Goal: Navigation & Orientation: Find specific page/section

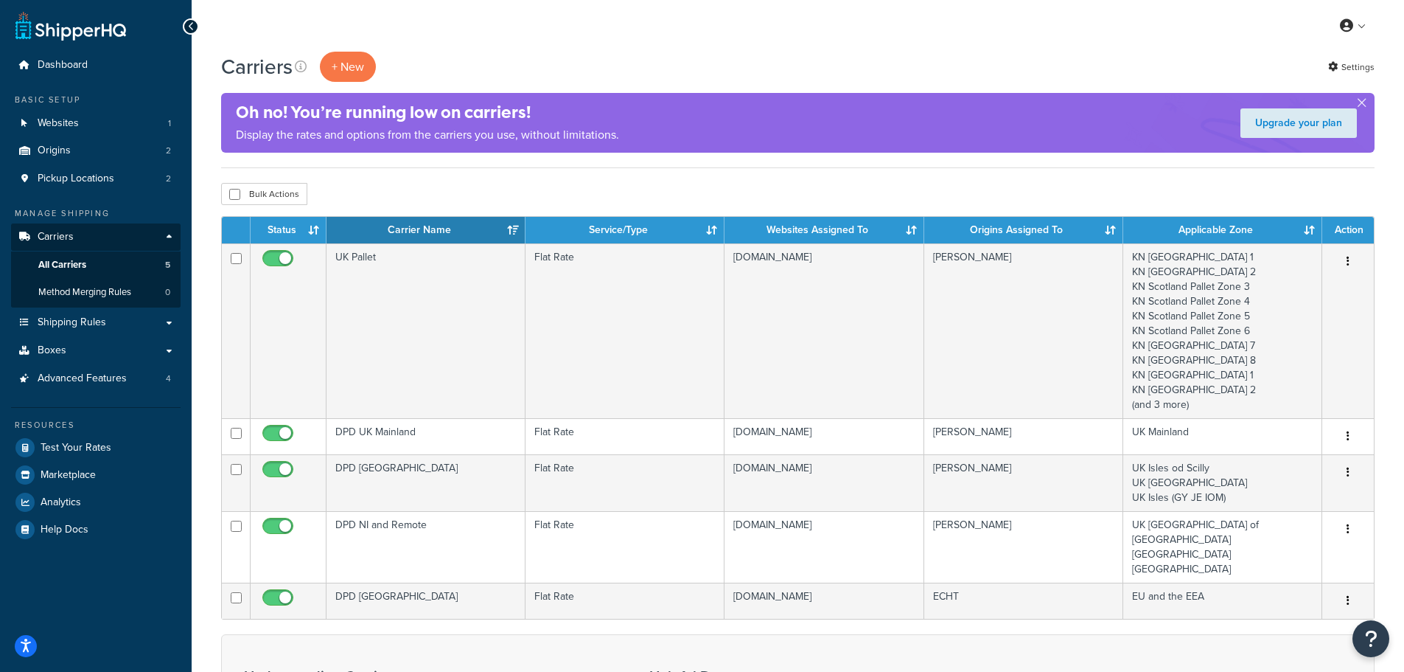
click at [65, 349] on link "Boxes" at bounding box center [96, 350] width 170 height 27
click at [52, 349] on span "Boxes" at bounding box center [52, 350] width 29 height 13
